Goal: Information Seeking & Learning: Learn about a topic

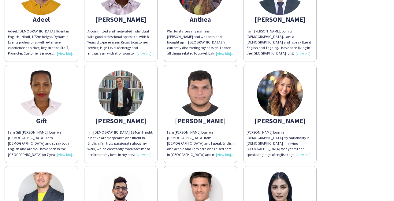
scroll to position [233, 0]
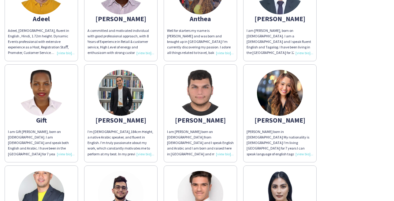
click at [284, 104] on img at bounding box center [280, 93] width 46 height 46
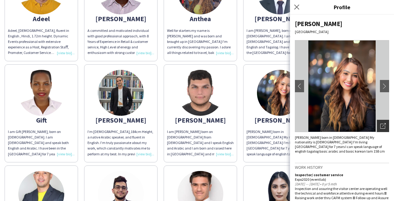
click at [384, 123] on icon "Open photos pop-in" at bounding box center [383, 126] width 6 height 6
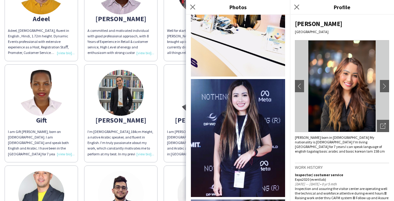
scroll to position [517, 0]
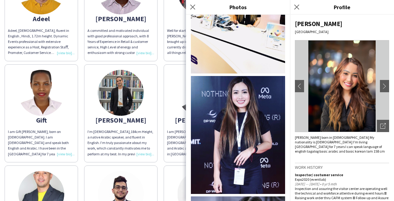
click at [369, 23] on div "[PERSON_NAME]" at bounding box center [342, 24] width 94 height 8
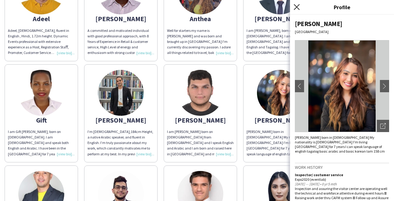
click at [296, 8] on icon "Close pop-in" at bounding box center [297, 7] width 6 height 6
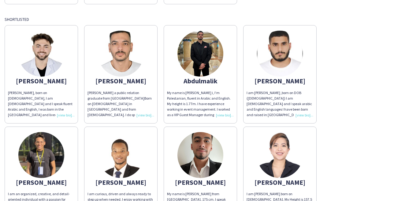
scroll to position [601, 0]
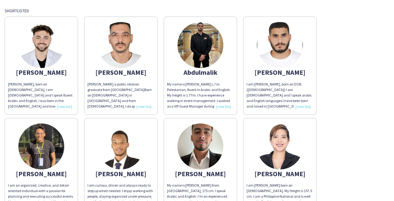
click at [207, 158] on img at bounding box center [201, 146] width 46 height 46
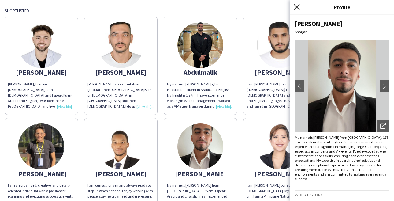
click at [298, 5] on icon "Close pop-in" at bounding box center [297, 7] width 6 height 6
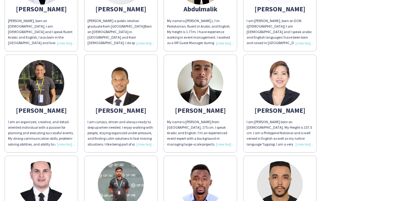
scroll to position [665, 0]
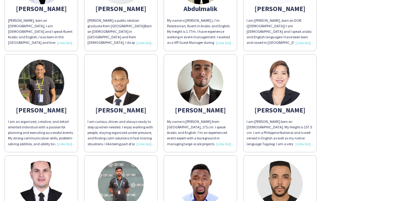
click at [280, 90] on img at bounding box center [280, 83] width 46 height 46
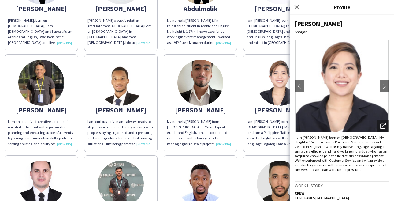
click at [236, 139] on app-share-pages-crew-card "[PERSON_NAME] My name is [PERSON_NAME] from [GEOGRAPHIC_DATA], 175 cm. I speak …" at bounding box center [200, 103] width 73 height 98
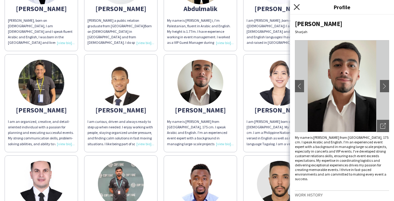
click at [298, 6] on icon at bounding box center [297, 7] width 6 height 6
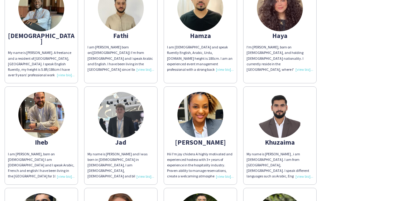
scroll to position [949, 0]
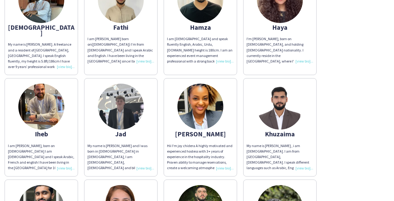
click at [206, 96] on img at bounding box center [201, 107] width 46 height 46
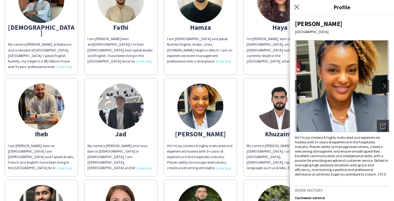
scroll to position [25, 0]
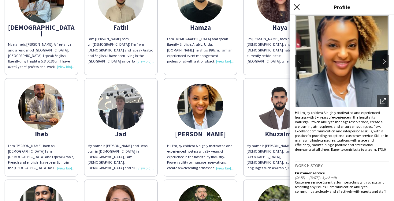
click at [297, 6] on icon at bounding box center [297, 7] width 6 height 6
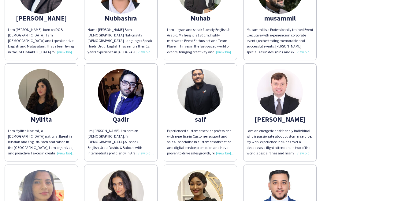
scroll to position [1173, 0]
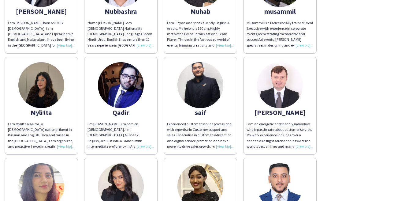
click at [44, 84] on img at bounding box center [41, 85] width 46 height 46
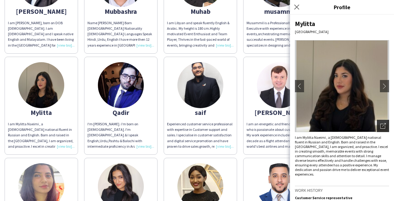
click at [384, 129] on div "Open photos pop-in" at bounding box center [383, 126] width 12 height 12
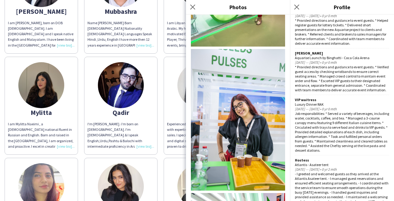
scroll to position [349, 0]
click at [297, 4] on icon "Close pop-in" at bounding box center [297, 7] width 6 height 6
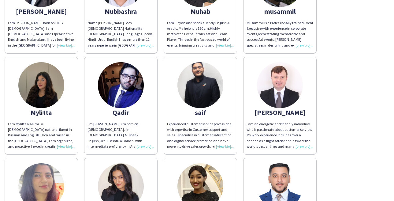
scroll to position [1250, 0]
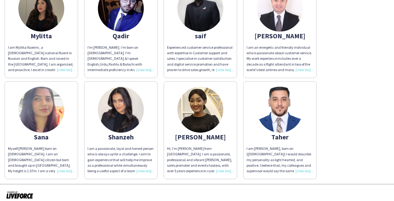
click at [119, 104] on img at bounding box center [121, 110] width 46 height 46
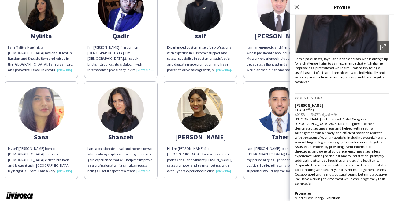
scroll to position [0, 0]
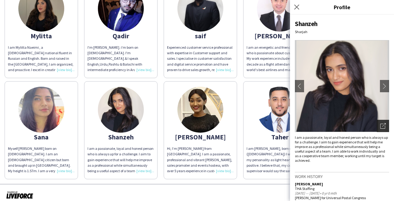
click at [384, 126] on icon "Open photos pop-in" at bounding box center [383, 126] width 6 height 6
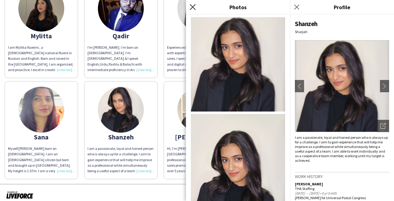
click at [193, 7] on icon at bounding box center [193, 7] width 6 height 6
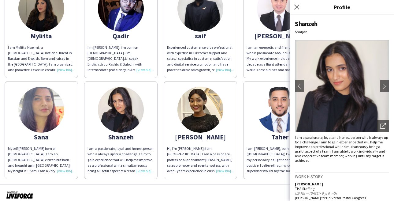
click at [47, 108] on img at bounding box center [41, 110] width 46 height 46
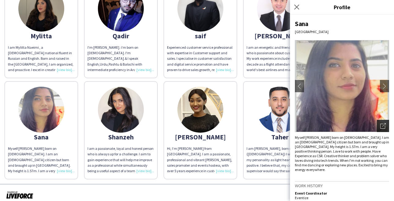
click at [382, 123] on icon "Open photos pop-in" at bounding box center [383, 126] width 6 height 6
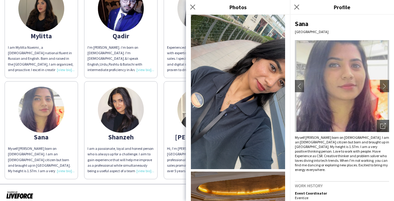
scroll to position [290, 0]
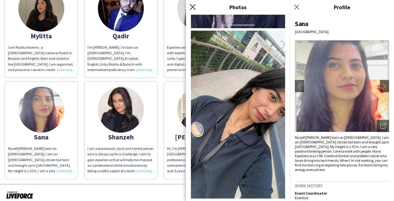
click at [193, 9] on icon "Close pop-in" at bounding box center [193, 7] width 6 height 6
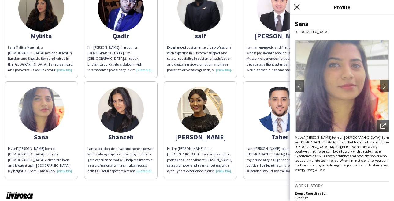
click at [298, 7] on icon "Close pop-in" at bounding box center [297, 7] width 6 height 6
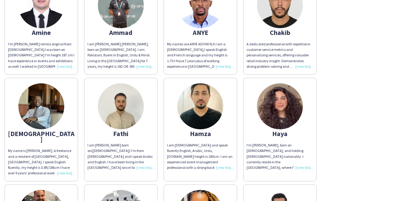
scroll to position [809, 0]
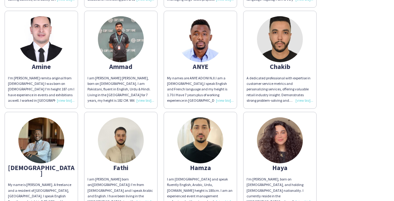
click at [290, 139] on img at bounding box center [280, 140] width 46 height 46
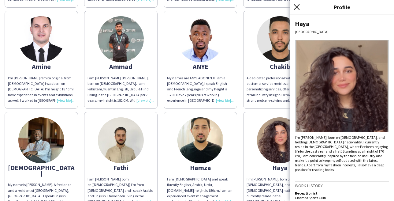
click at [298, 6] on icon "Close pop-in" at bounding box center [297, 7] width 6 height 6
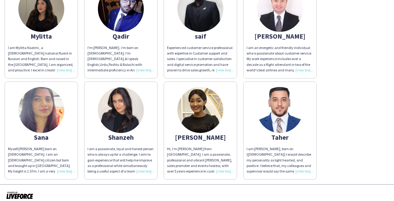
scroll to position [1250, 0]
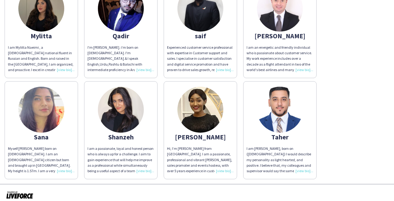
click at [50, 112] on img at bounding box center [41, 110] width 46 height 46
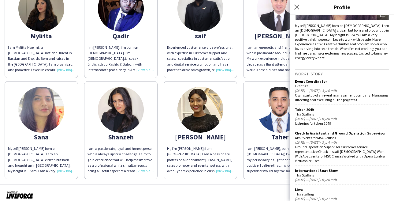
scroll to position [0, 0]
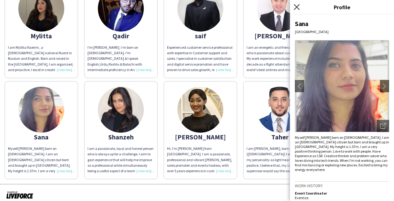
click at [298, 6] on icon at bounding box center [297, 7] width 6 height 6
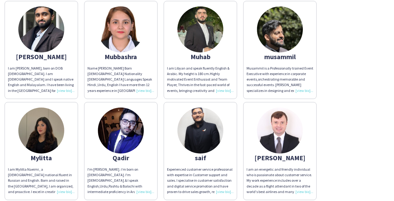
scroll to position [1128, 0]
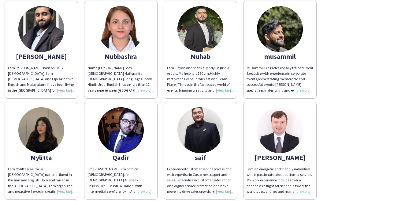
click at [115, 134] on img at bounding box center [121, 130] width 46 height 46
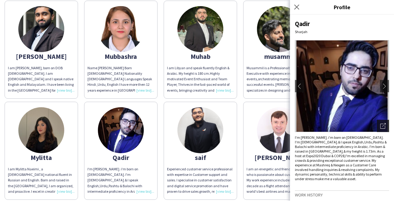
click at [384, 129] on div "Open photos pop-in" at bounding box center [383, 126] width 12 height 12
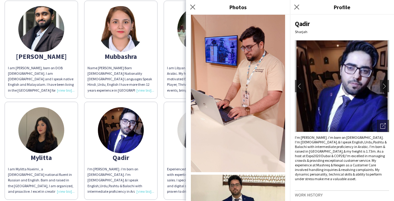
scroll to position [158, 0]
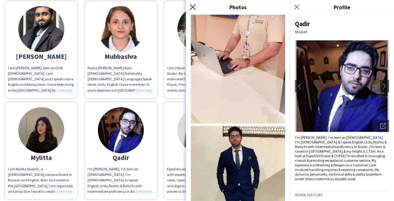
click at [193, 5] on icon "Close pop-in" at bounding box center [193, 7] width 6 height 6
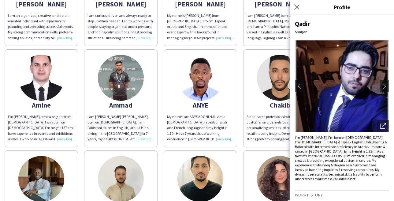
scroll to position [755, 0]
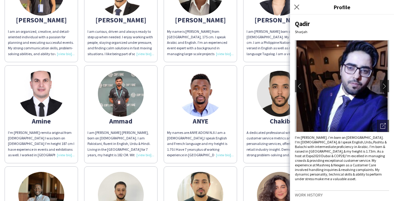
click at [127, 99] on img at bounding box center [121, 94] width 46 height 46
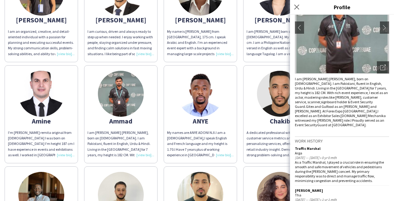
scroll to position [0, 0]
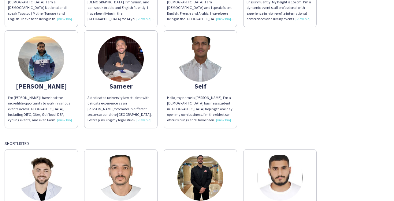
scroll to position [279, 0]
